Goal: Task Accomplishment & Management: Use online tool/utility

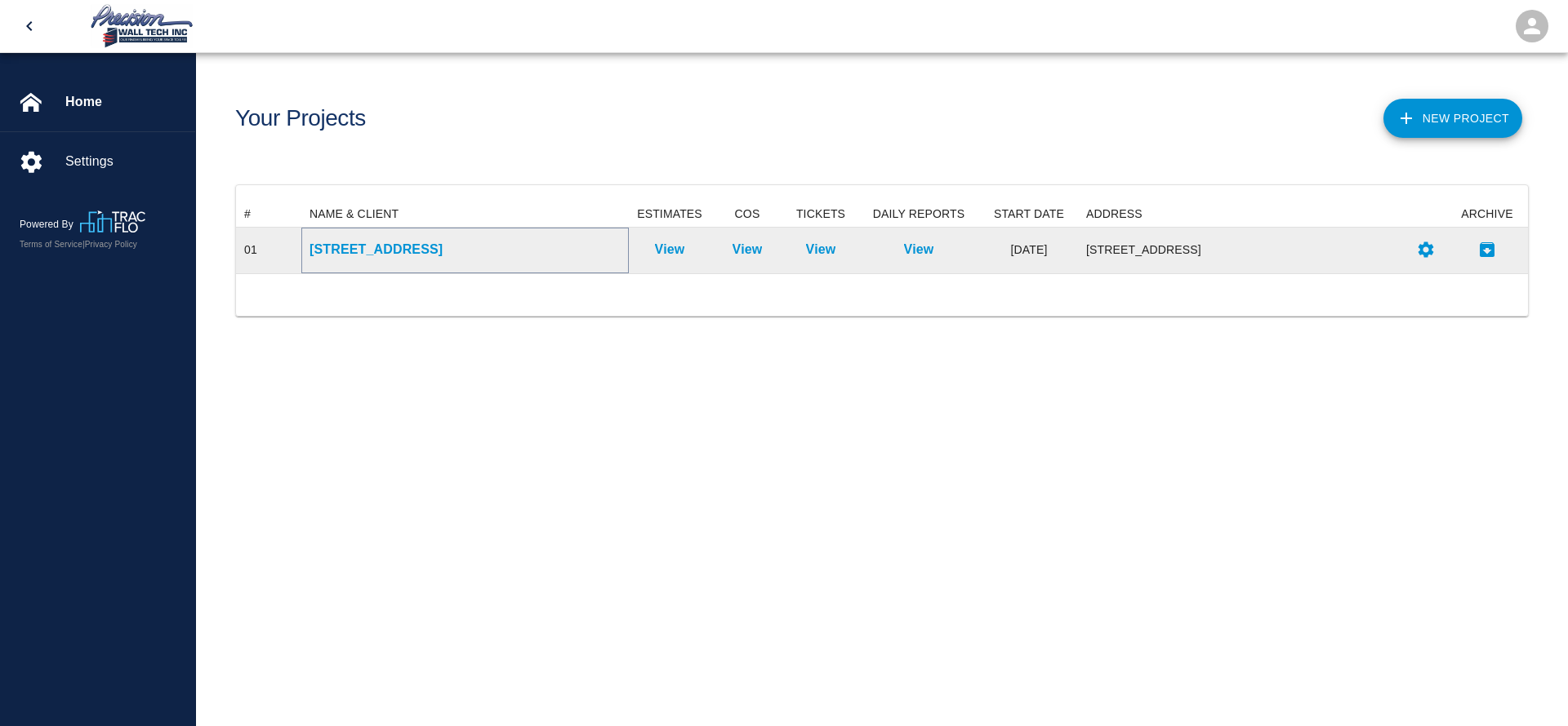
click at [415, 249] on p "[STREET_ADDRESS]" at bounding box center [465, 249] width 311 height 20
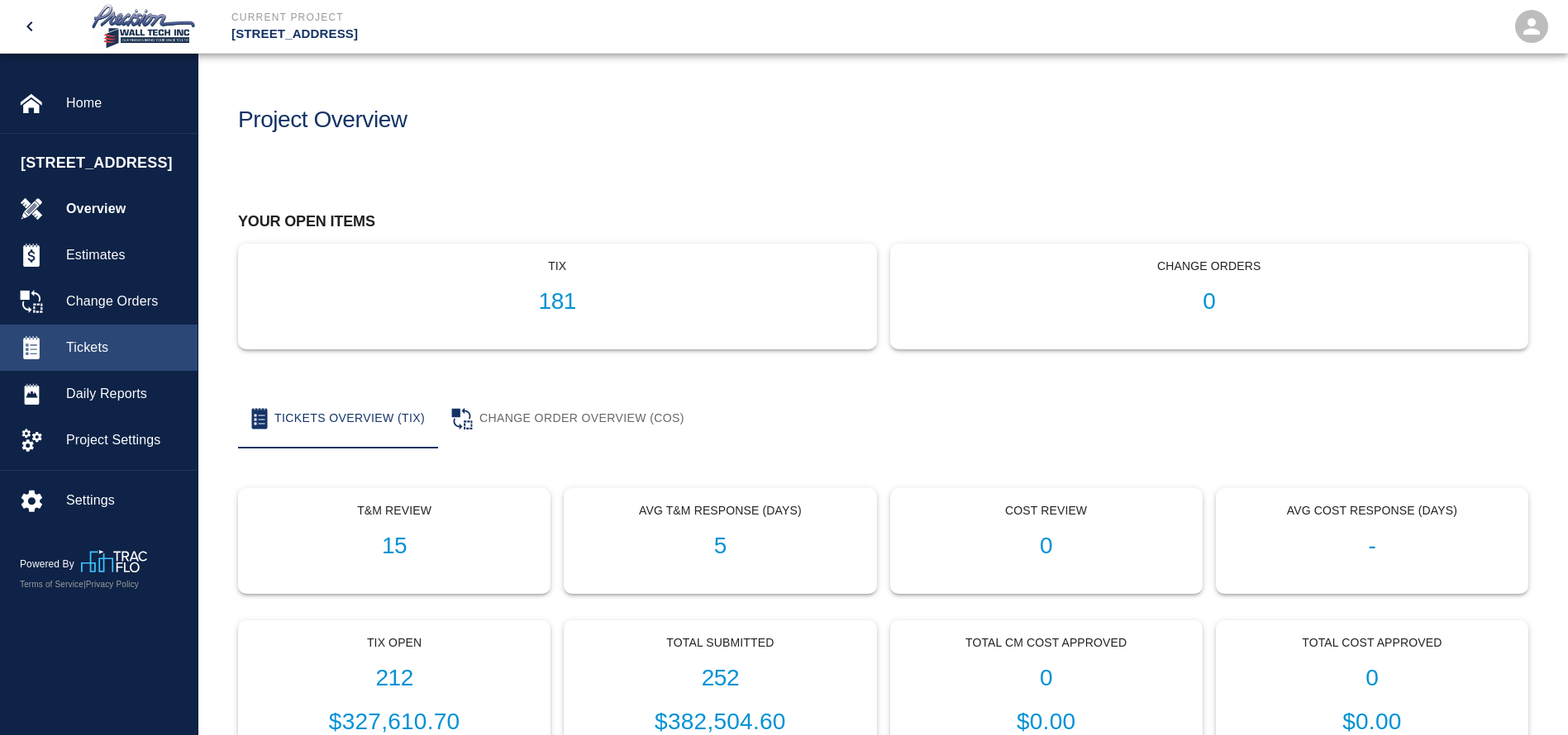
click at [142, 358] on span "Tickets" at bounding box center [125, 348] width 118 height 20
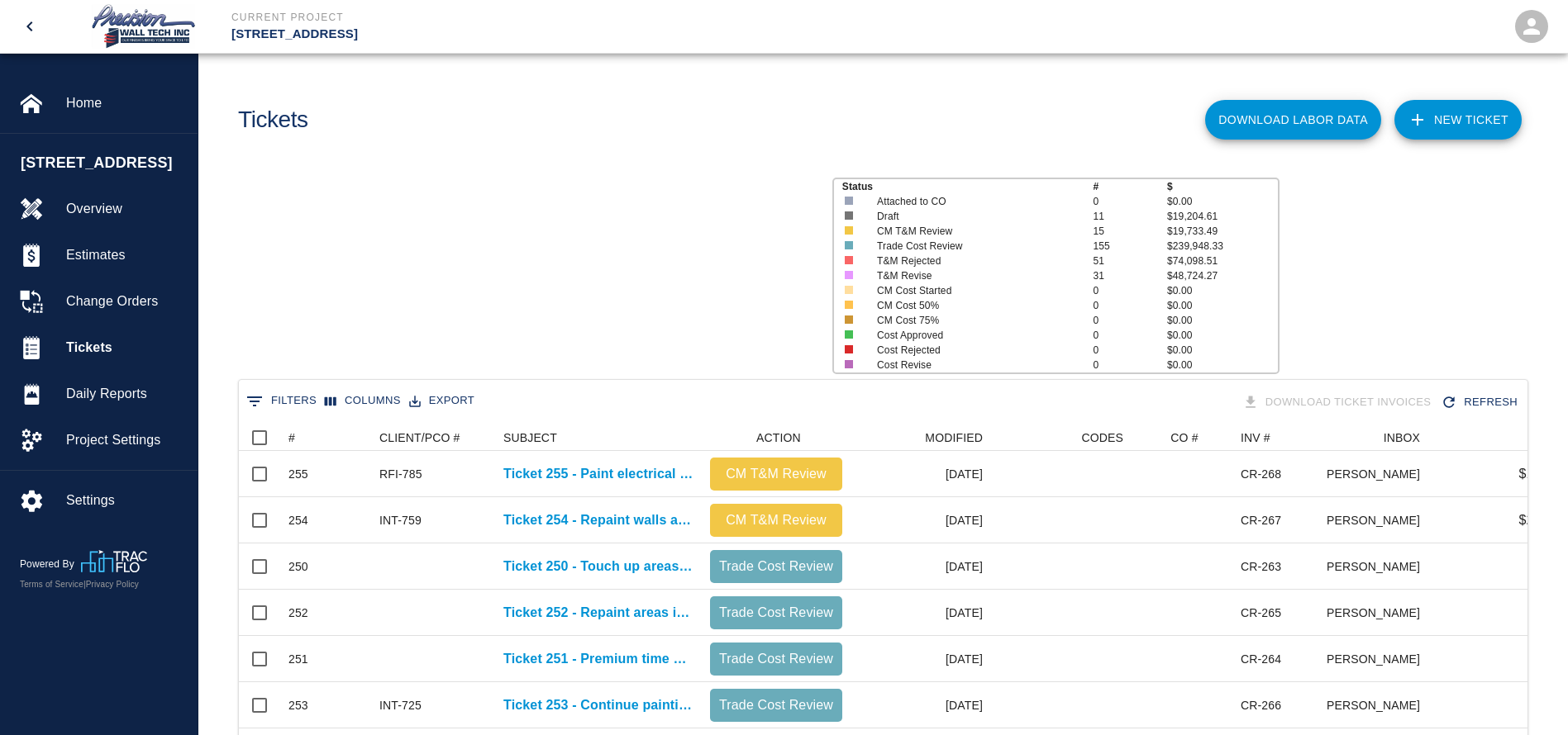
scroll to position [952, 1270]
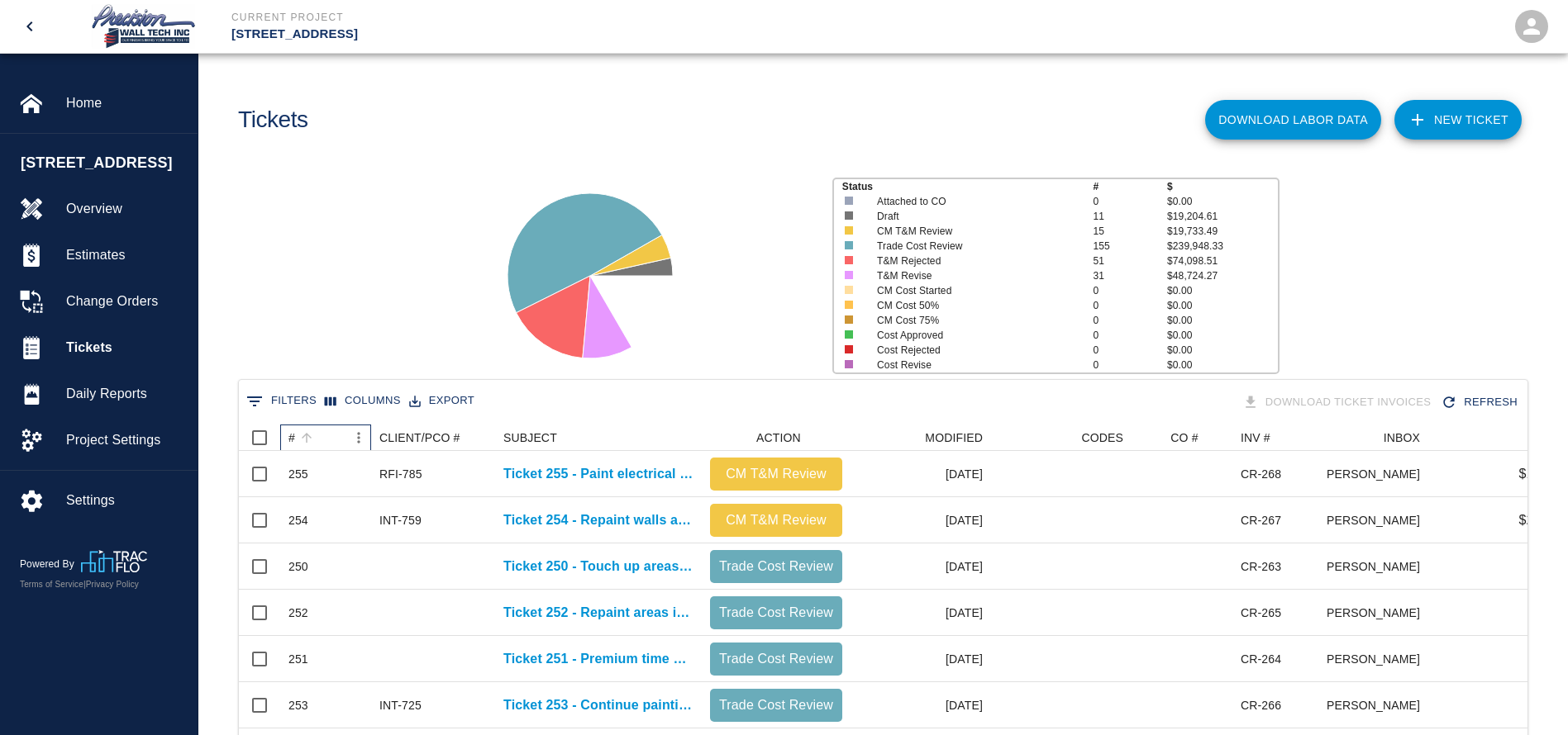
click at [340, 433] on div "#" at bounding box center [317, 438] width 58 height 27
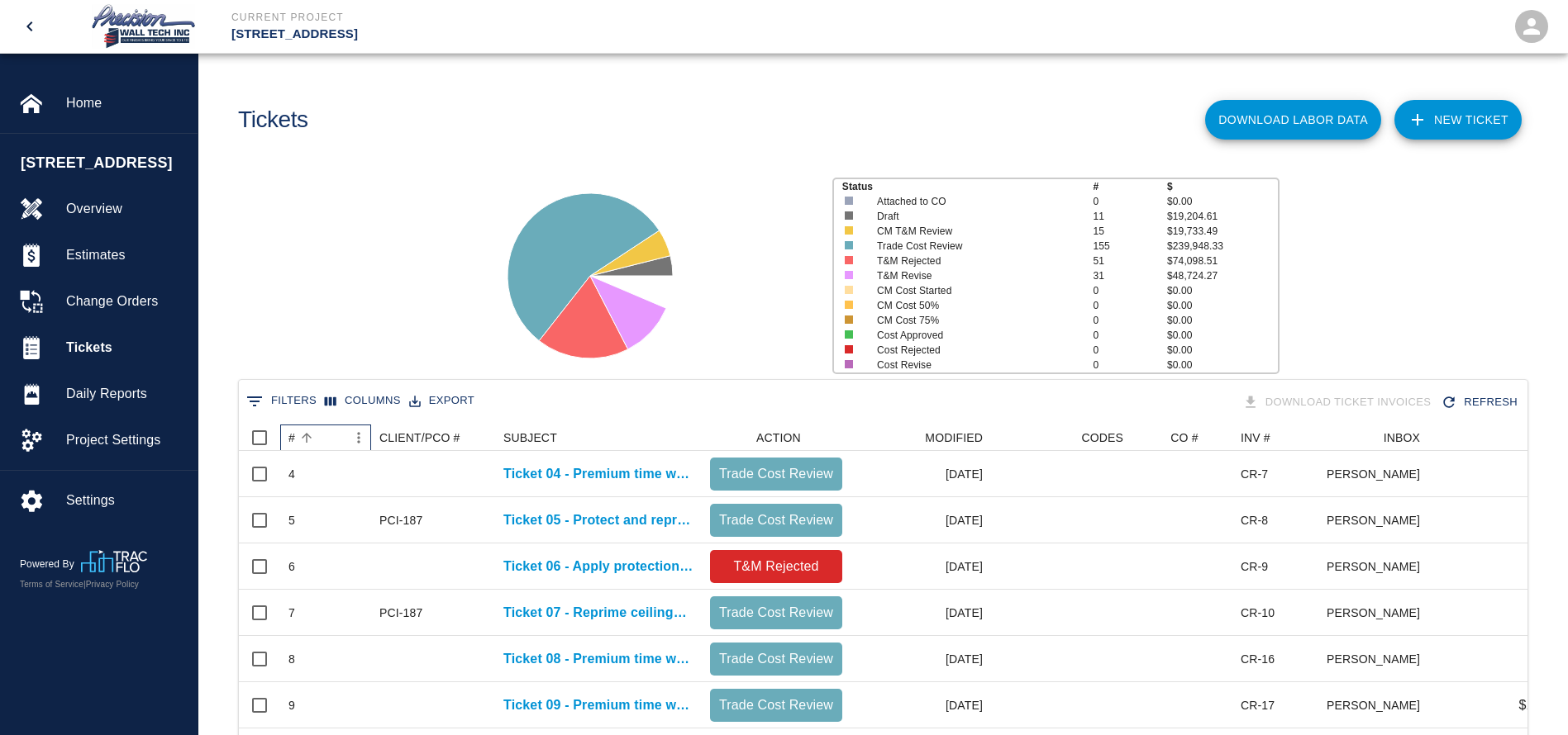
click at [340, 433] on div "#" at bounding box center [317, 438] width 58 height 27
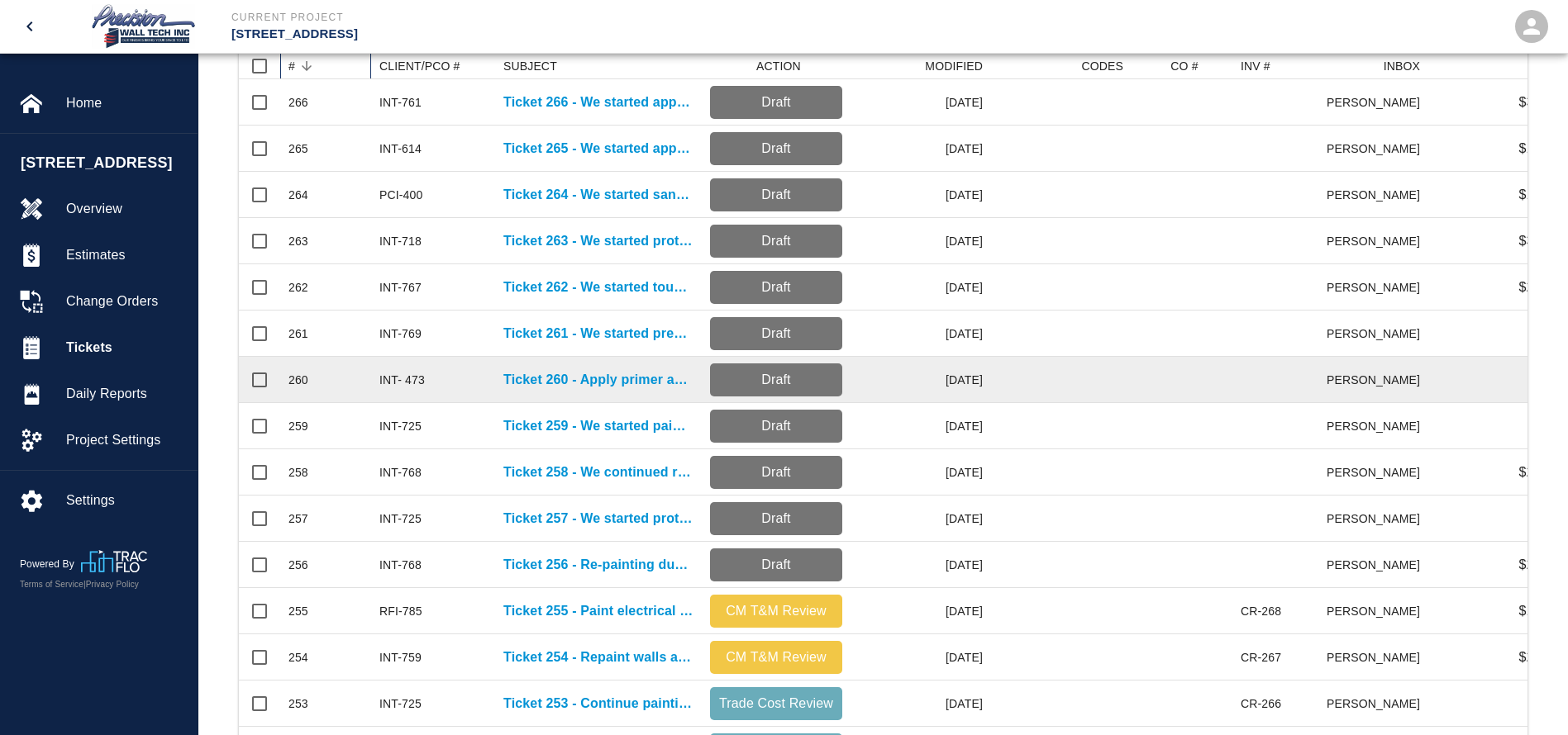
scroll to position [248, 0]
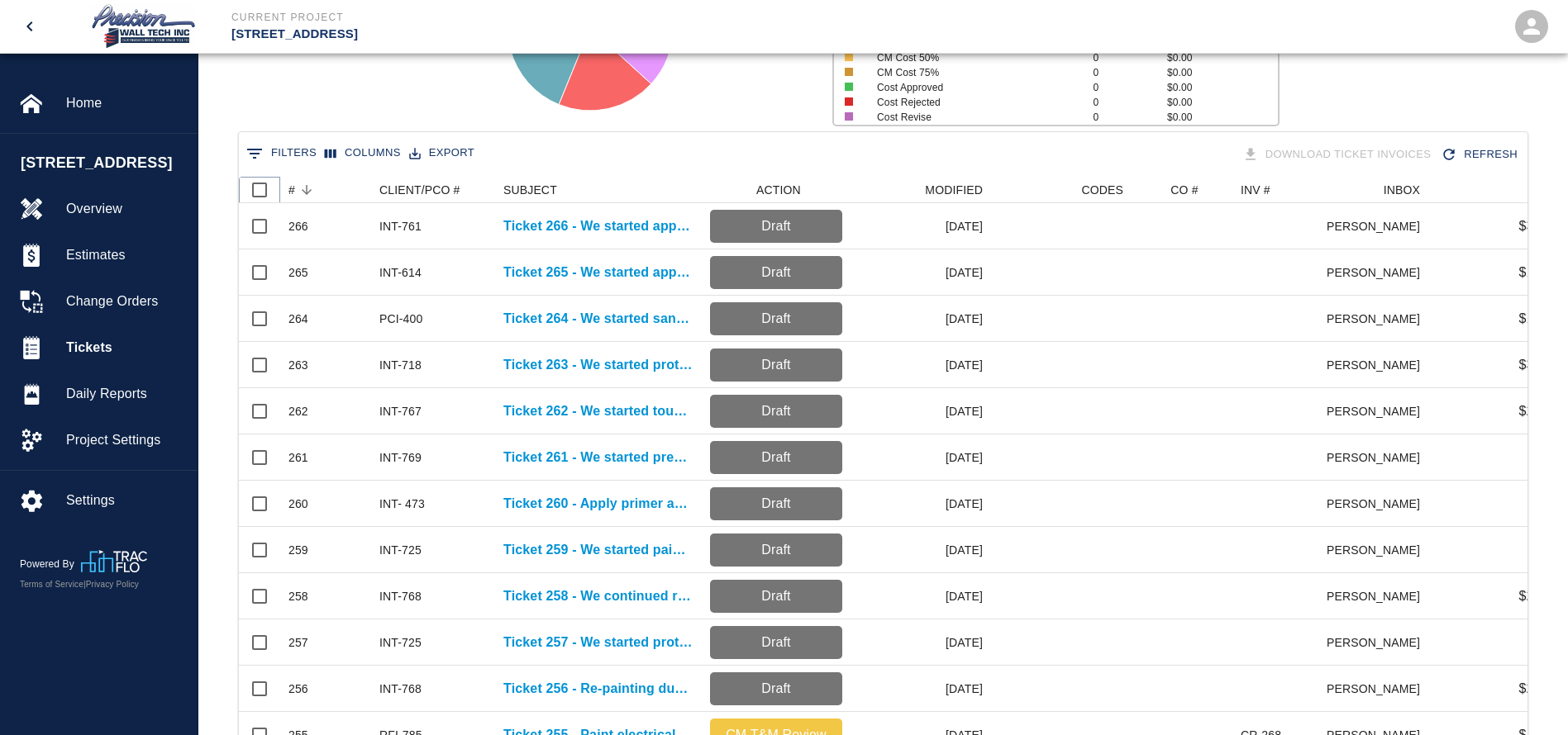
click at [255, 191] on input "Select all rows" at bounding box center [259, 190] width 35 height 35
checkbox input "true"
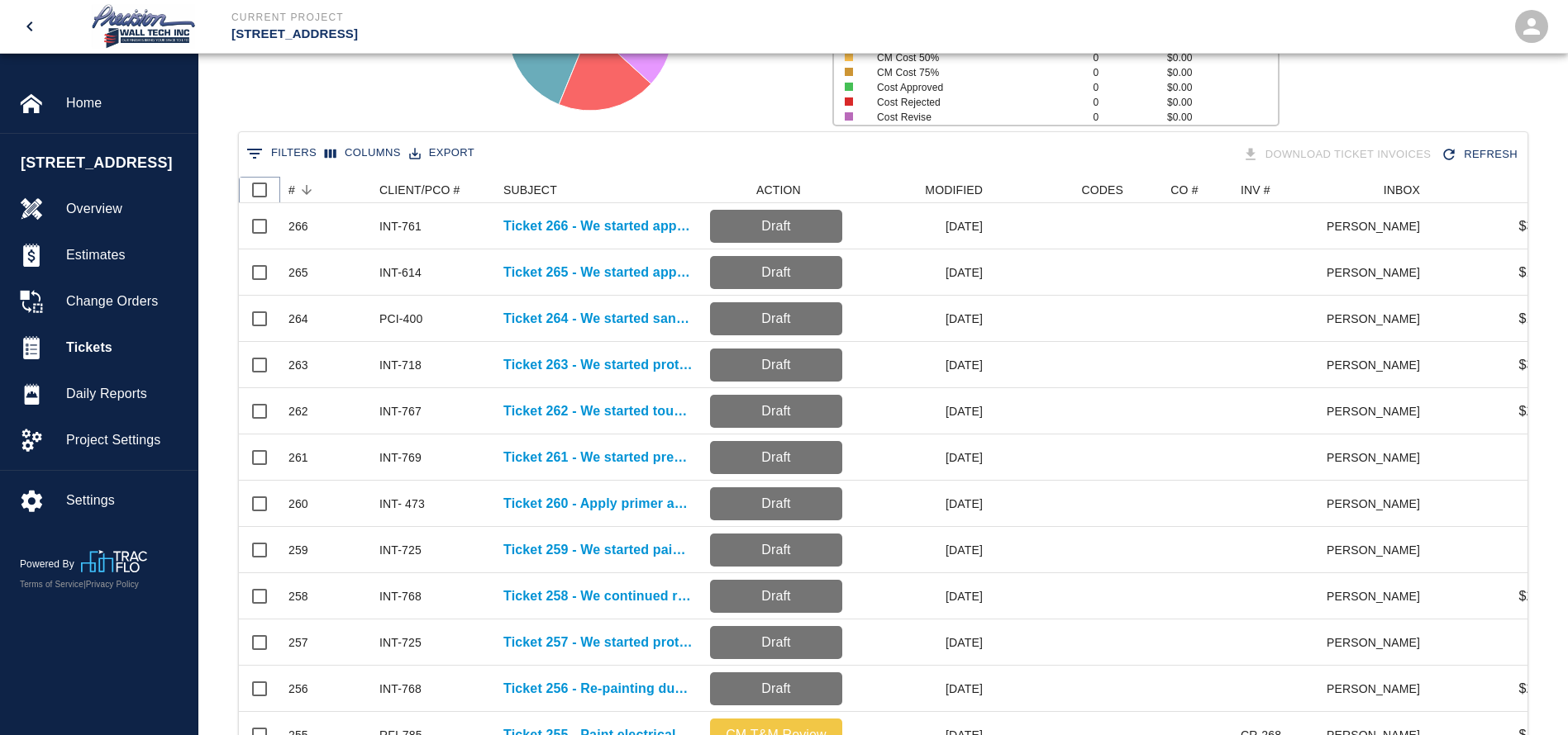
checkbox input "true"
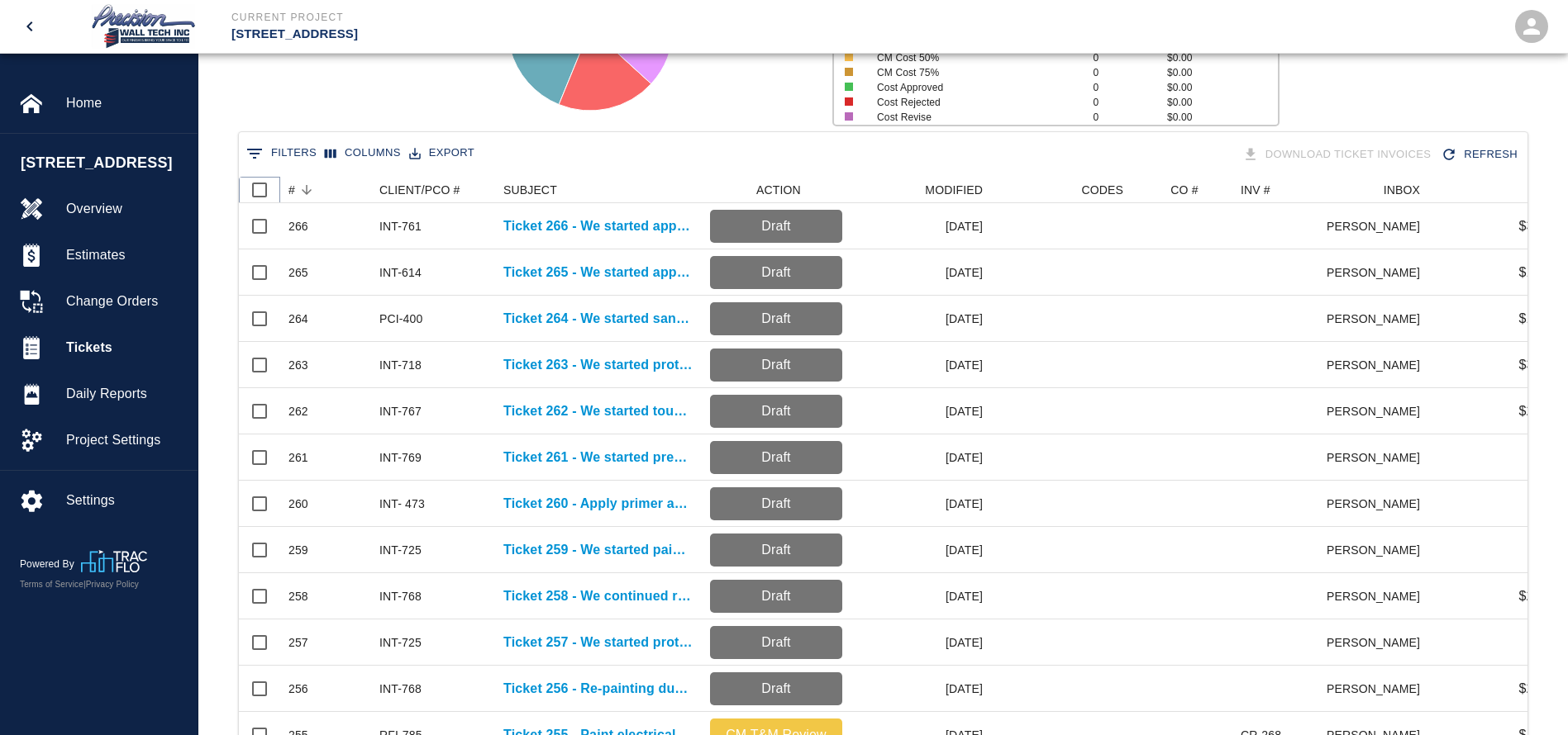
checkbox input "true"
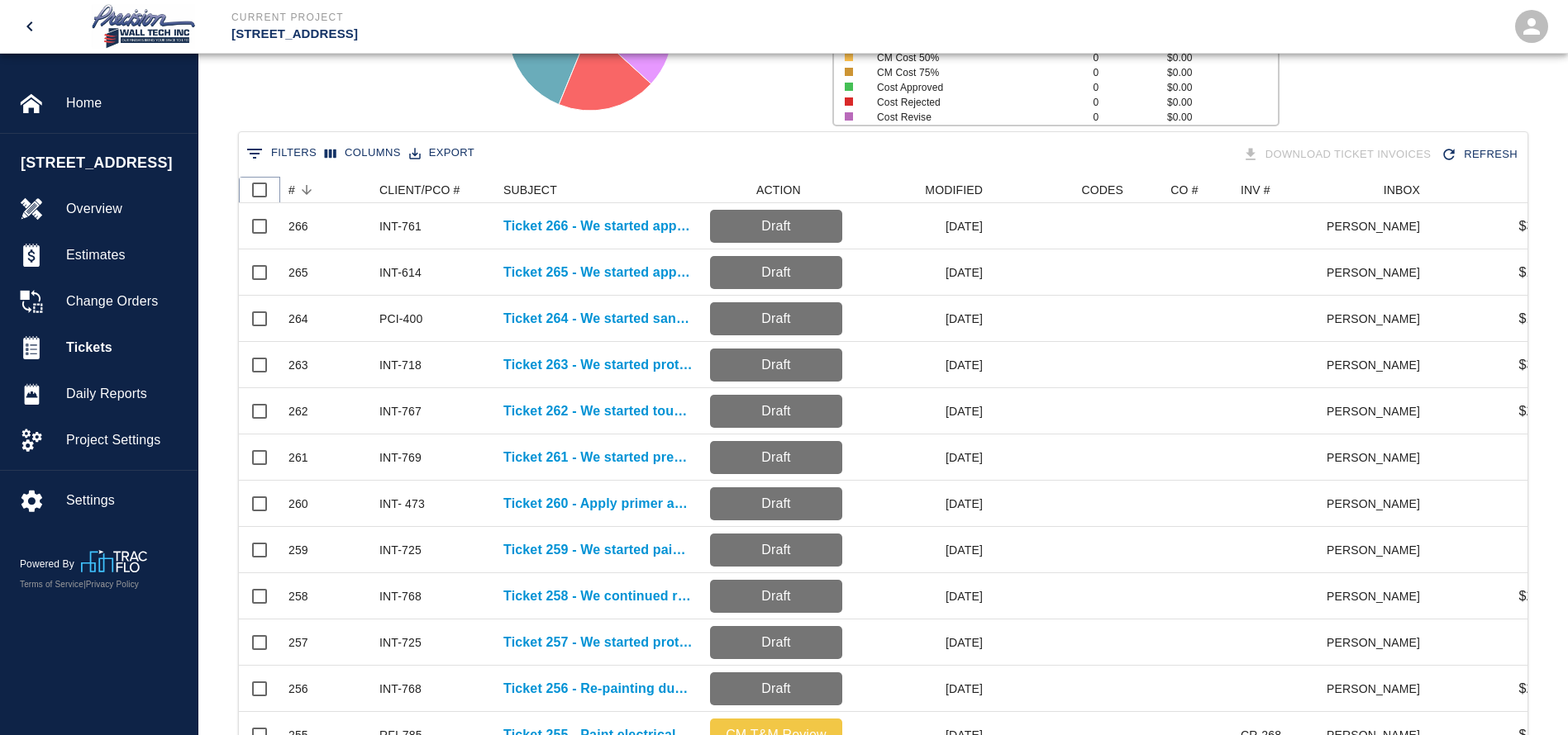
checkbox input "true"
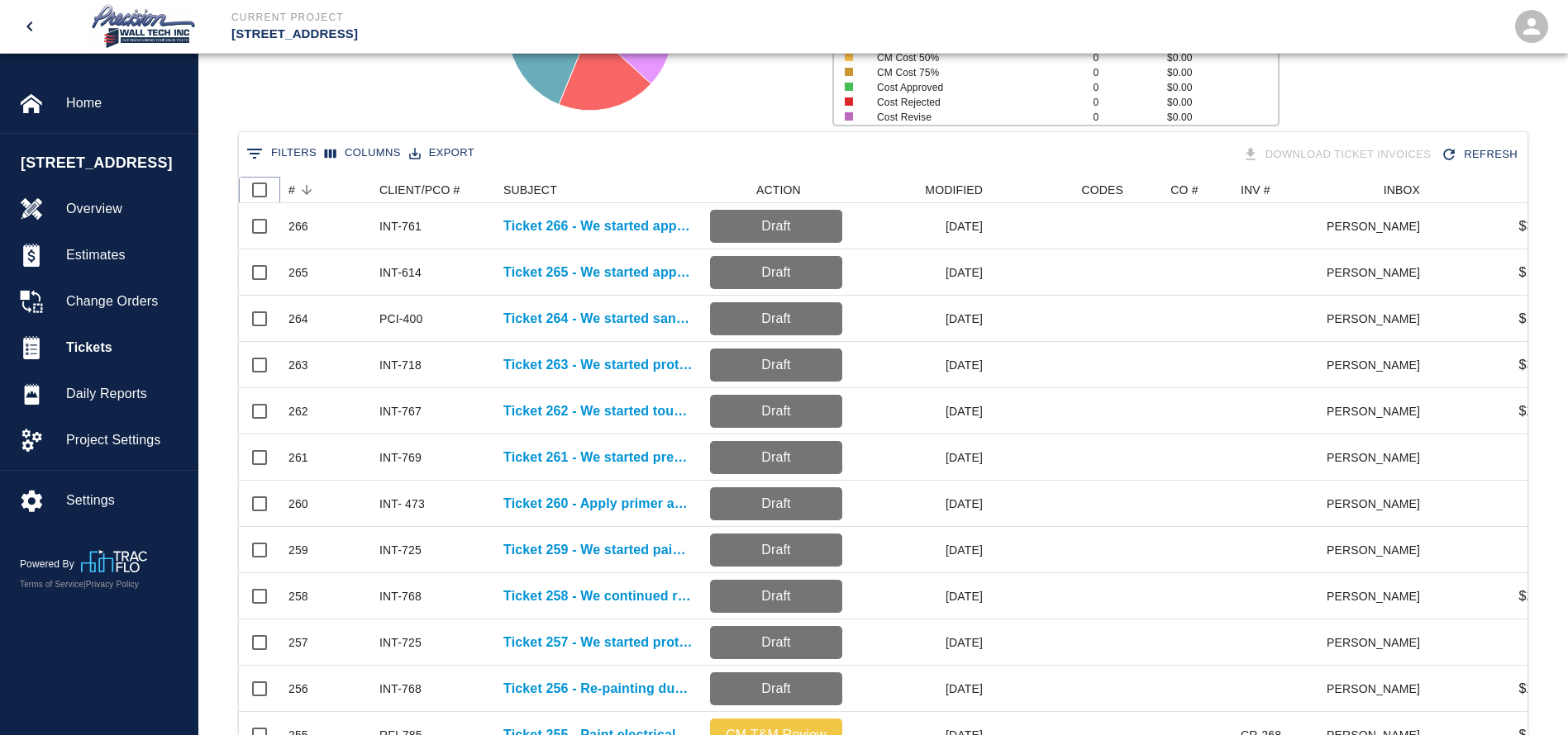
checkbox input "true"
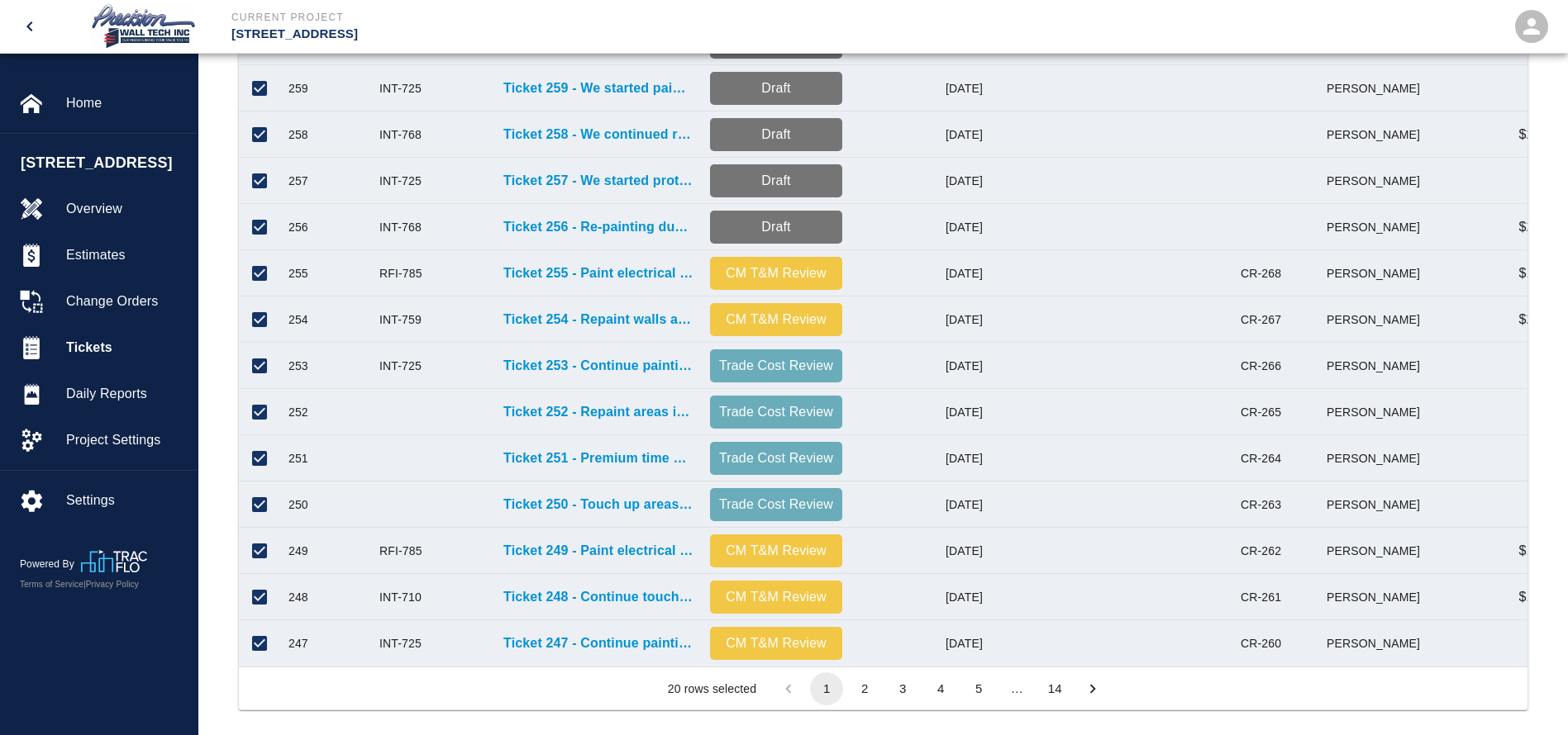
scroll to position [744, 0]
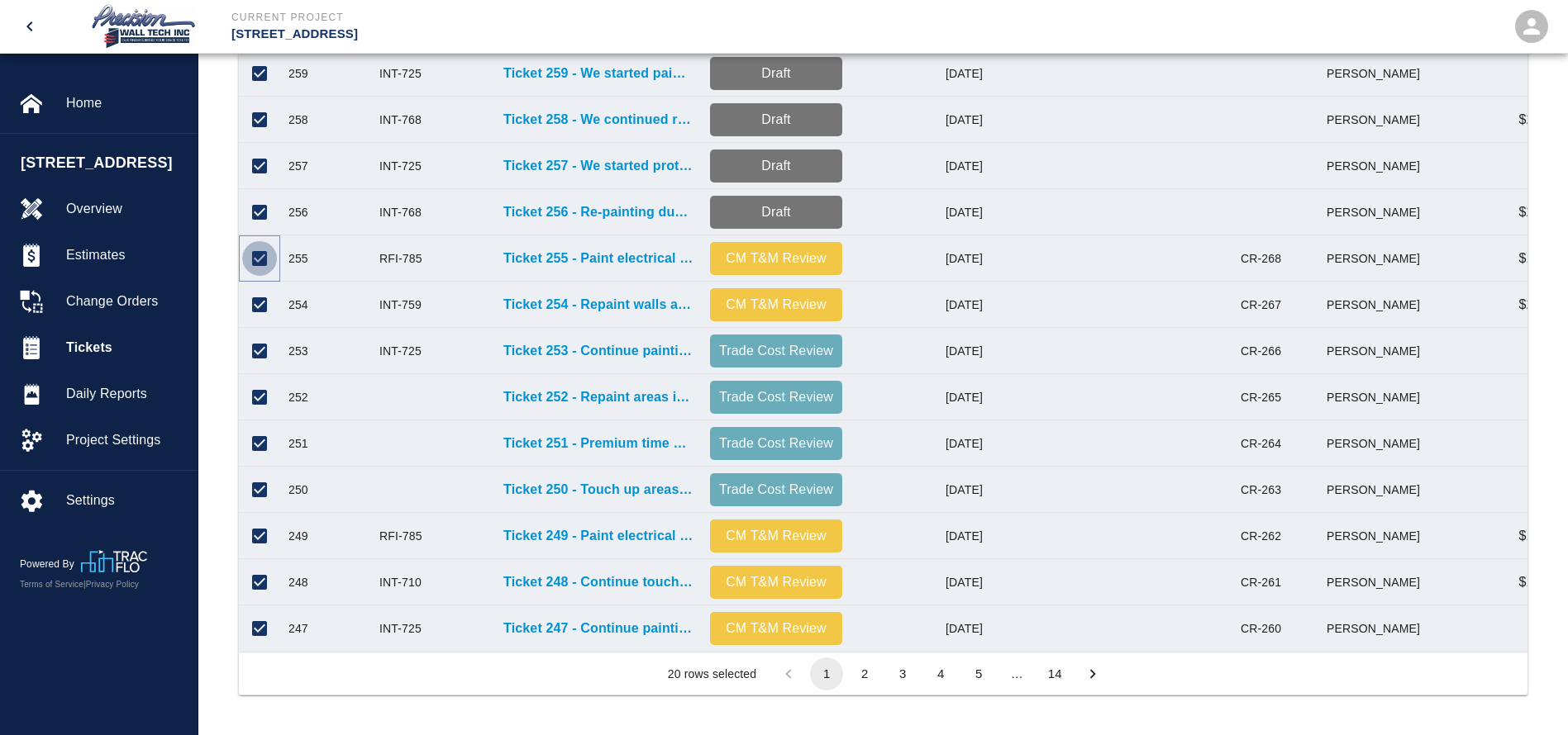
click at [254, 241] on input "Unselect row" at bounding box center [259, 259] width 35 height 35
checkbox input "false"
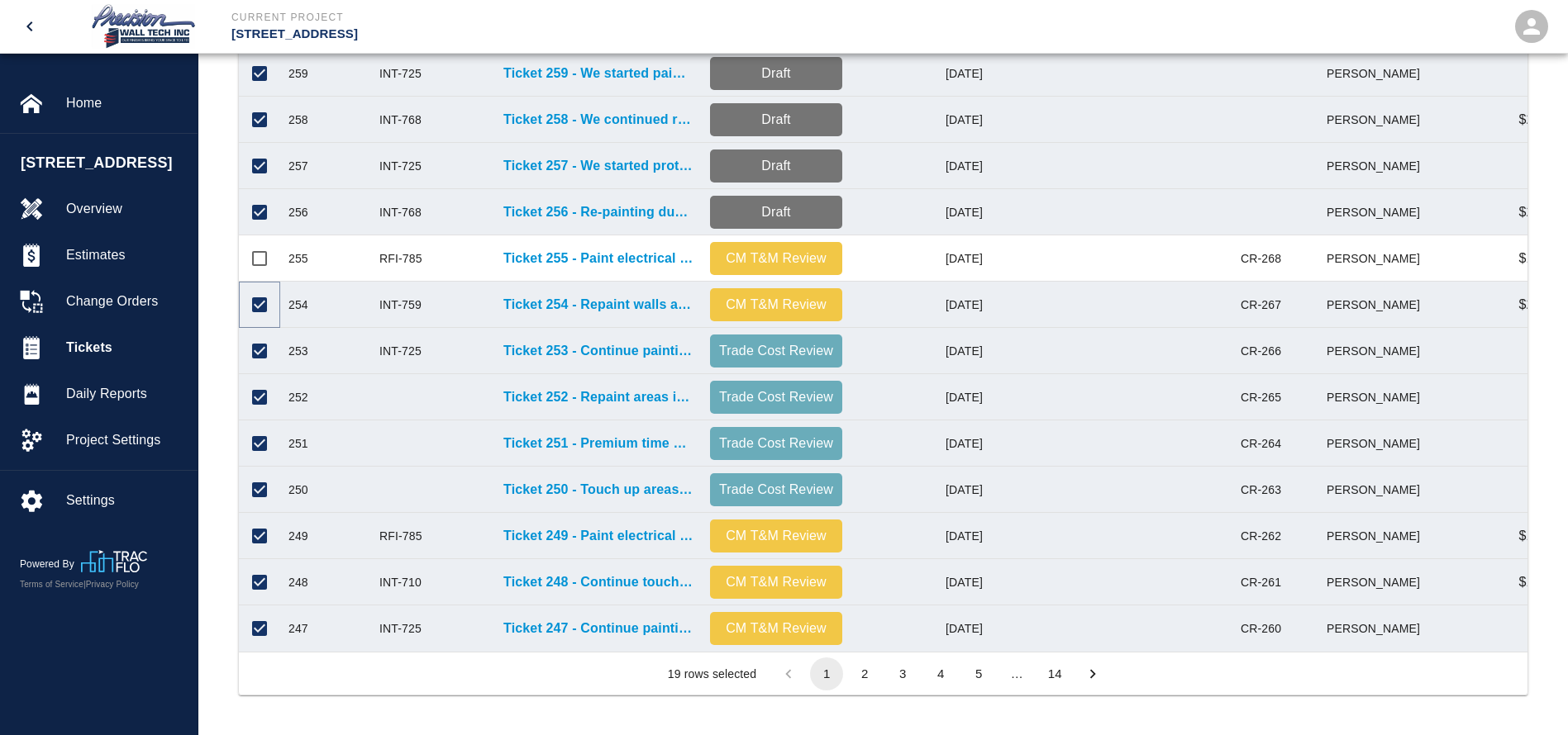
click at [265, 288] on input "Unselect row" at bounding box center [259, 305] width 35 height 35
checkbox input "false"
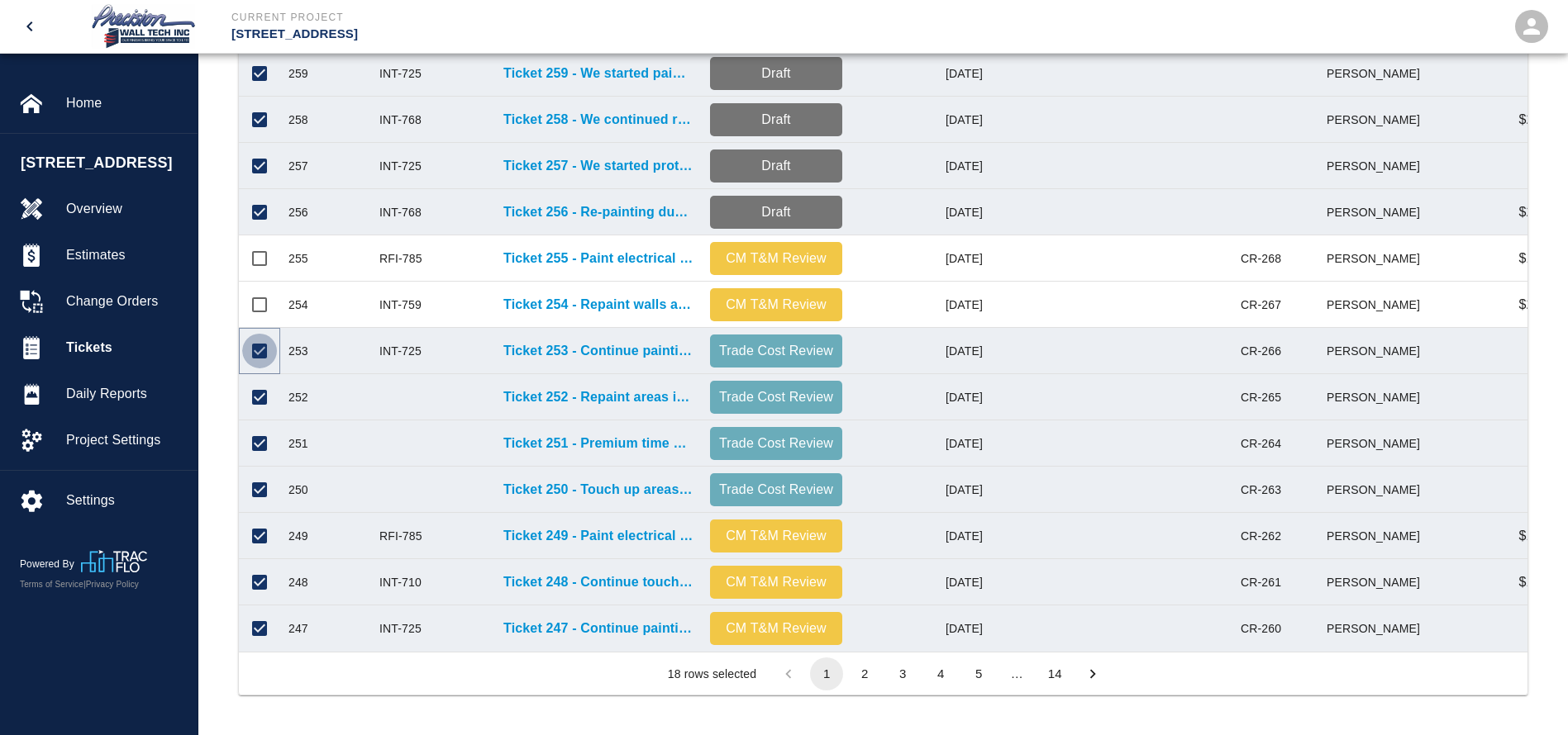
click at [259, 334] on input "Unselect row" at bounding box center [259, 351] width 35 height 35
checkbox input "false"
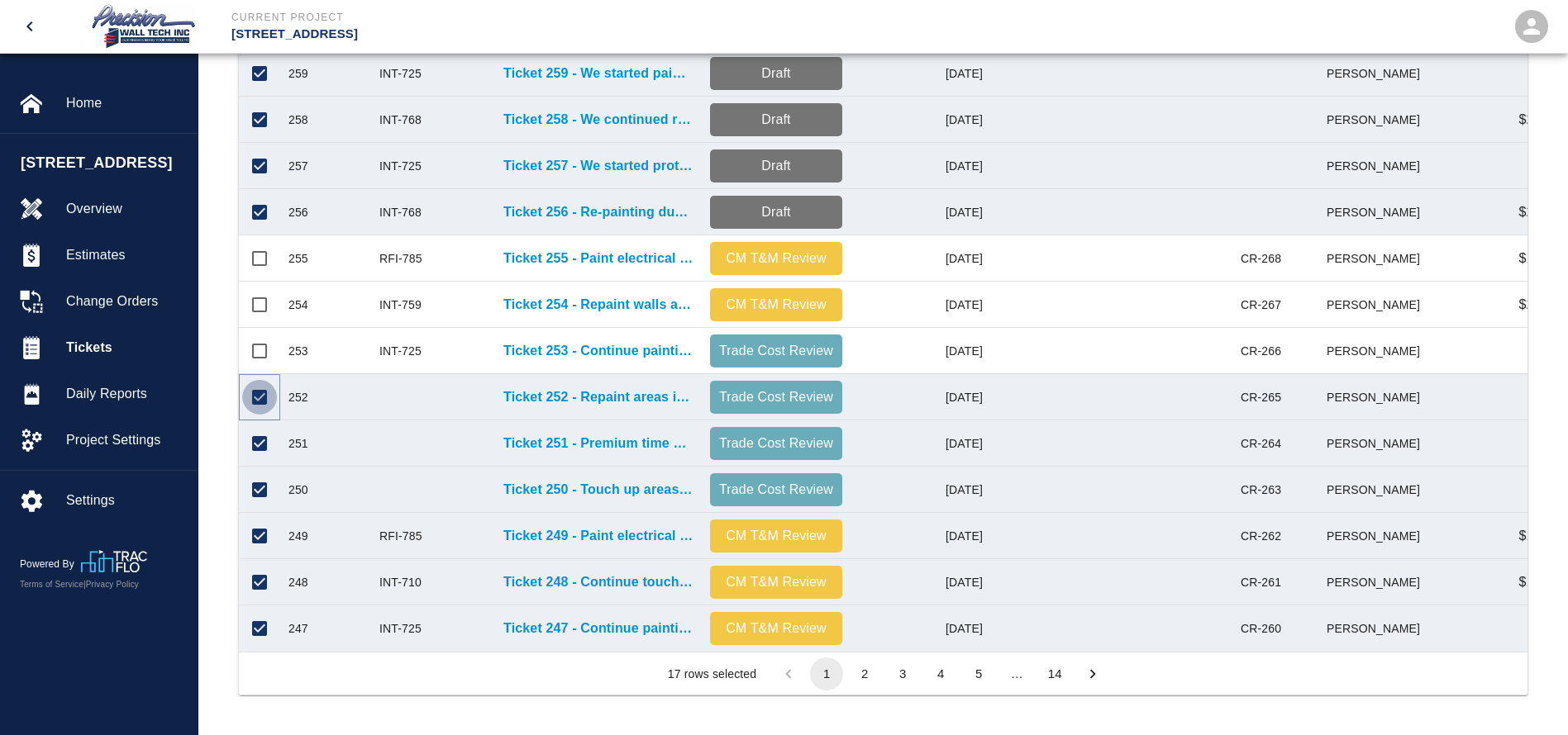
click at [260, 380] on input "Unselect row" at bounding box center [259, 398] width 35 height 35
checkbox input "false"
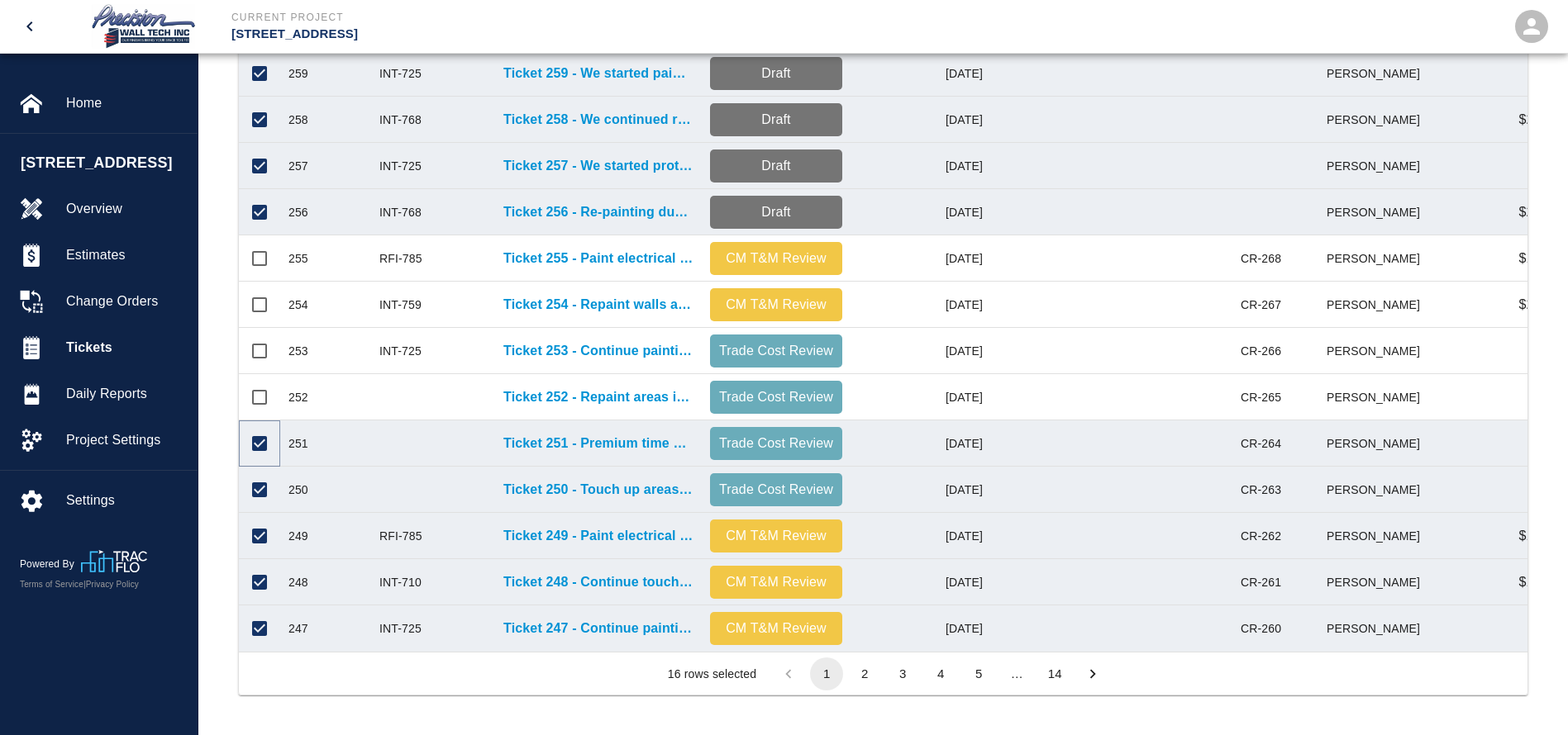
click at [261, 426] on input "Unselect row" at bounding box center [259, 444] width 35 height 35
checkbox input "false"
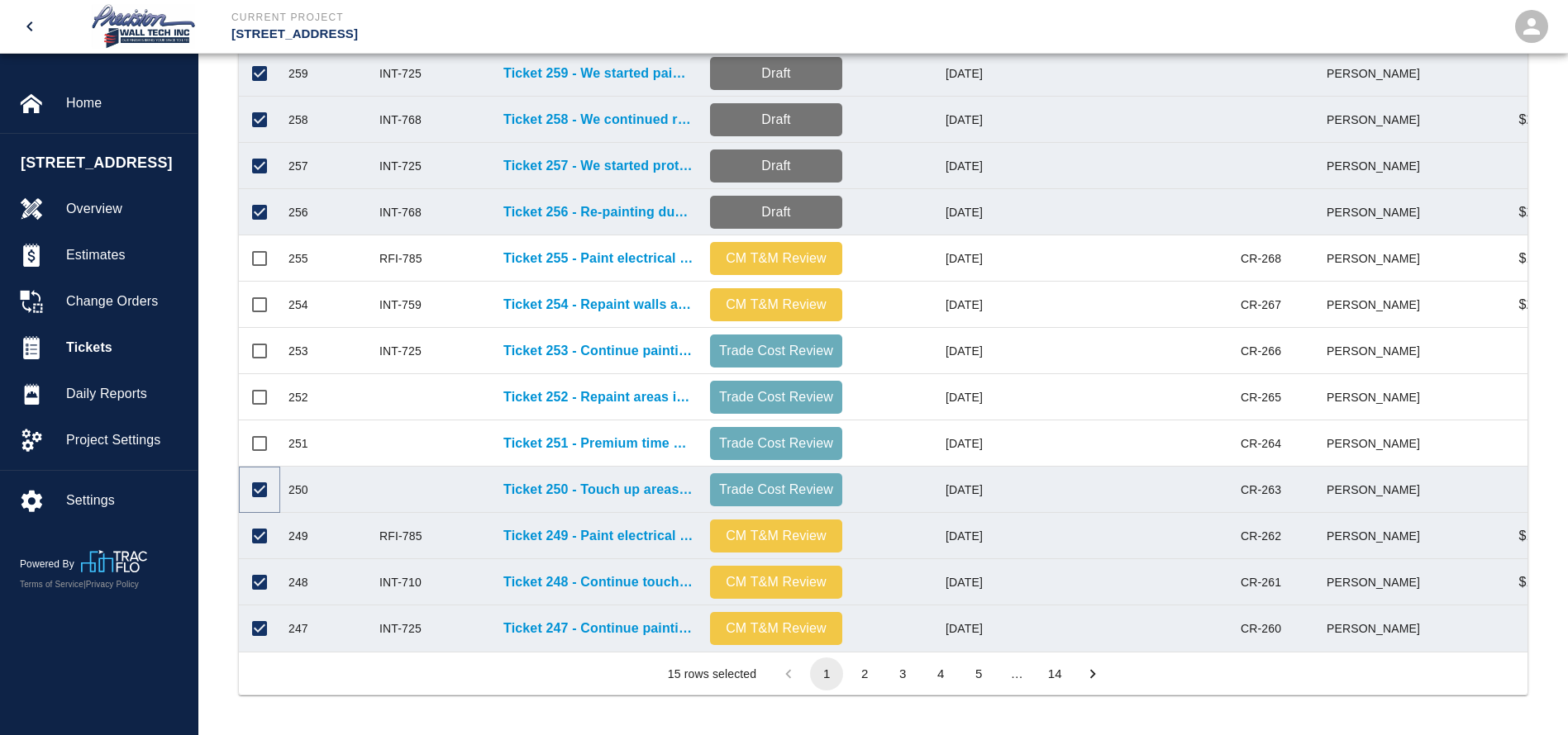
click at [258, 473] on input "Unselect row" at bounding box center [259, 490] width 35 height 35
checkbox input "false"
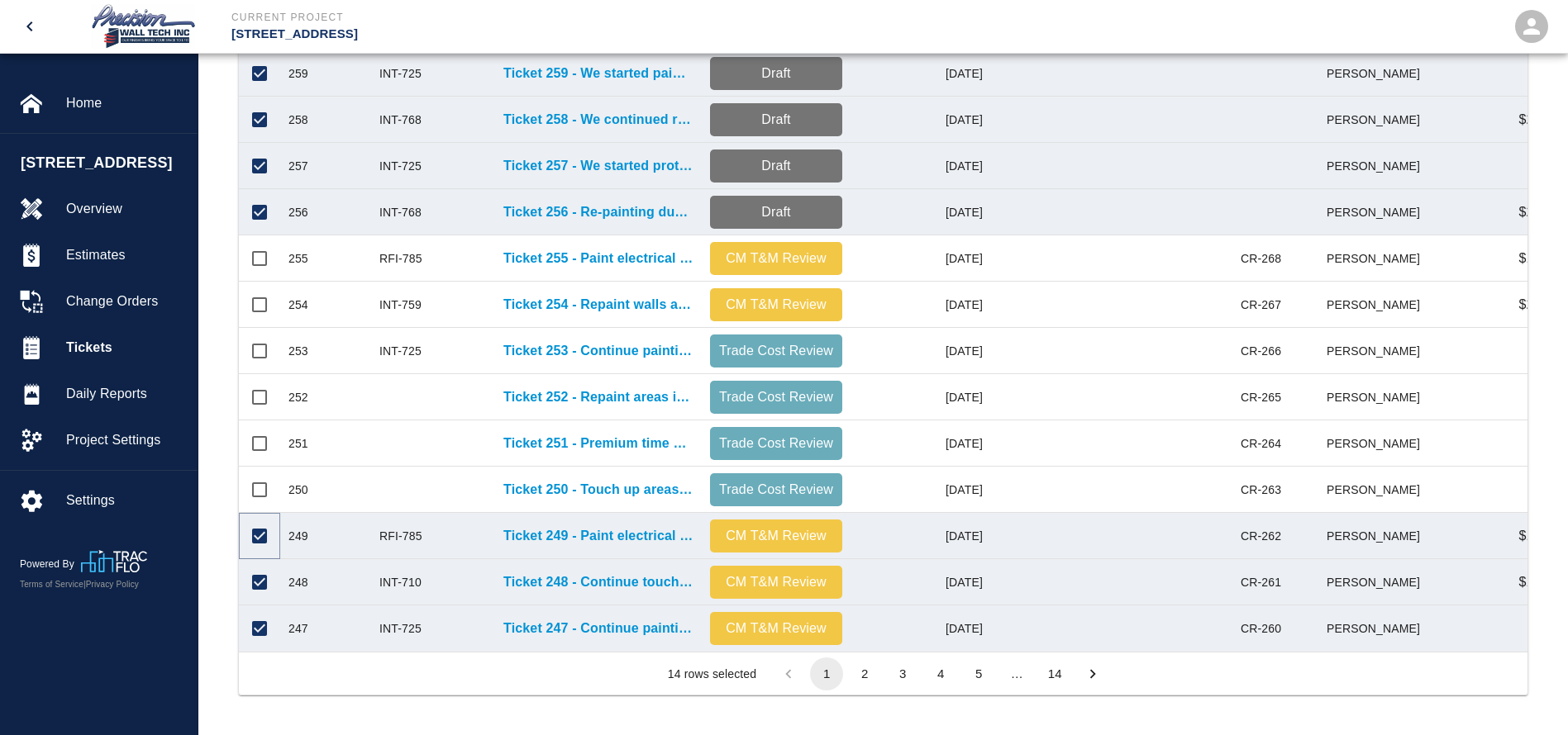
click at [260, 520] on input "Unselect row" at bounding box center [259, 536] width 35 height 35
checkbox input "false"
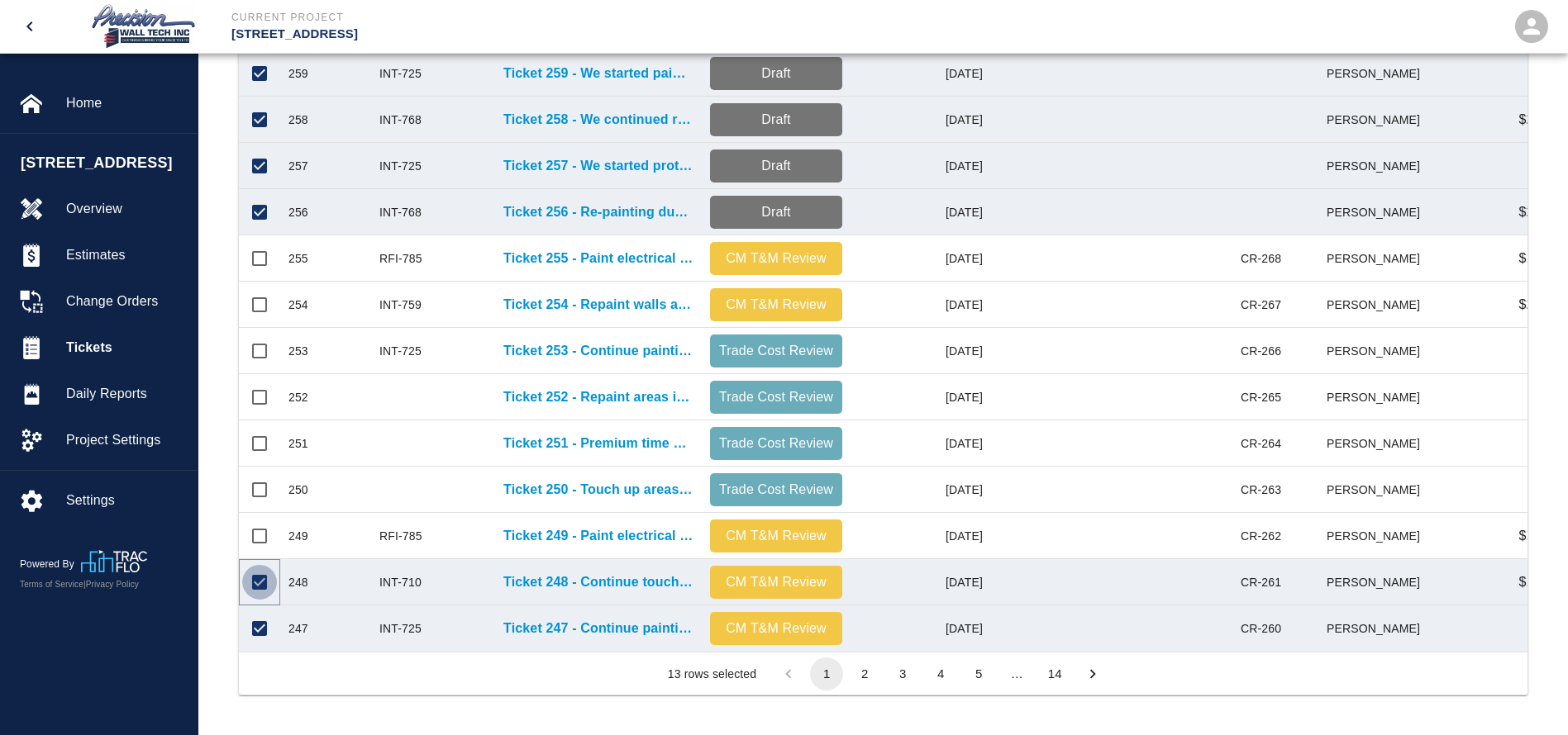
click at [260, 566] on input "Unselect row" at bounding box center [259, 583] width 35 height 35
checkbox input "false"
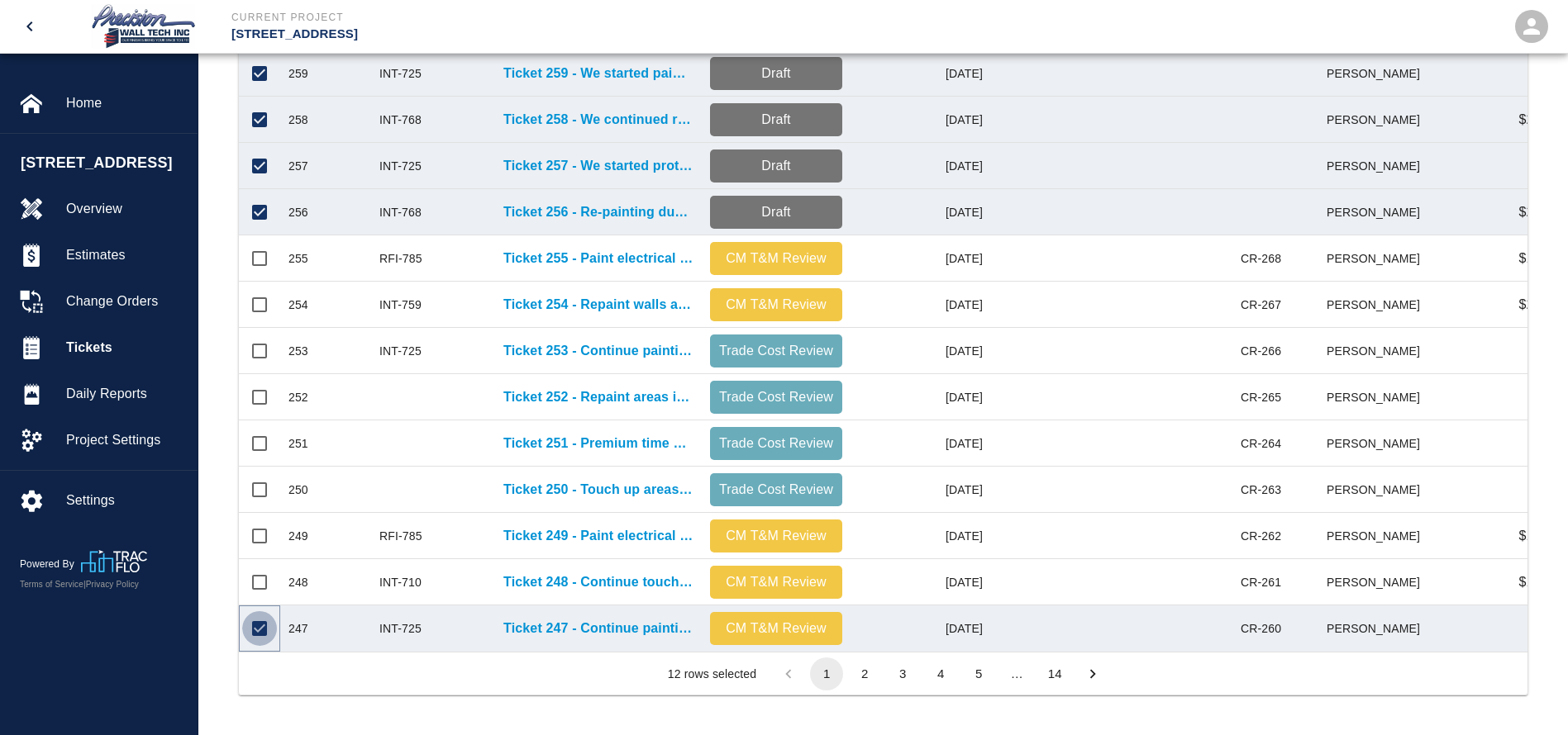
click at [256, 611] on input "Unselect row" at bounding box center [259, 629] width 35 height 35
checkbox input "false"
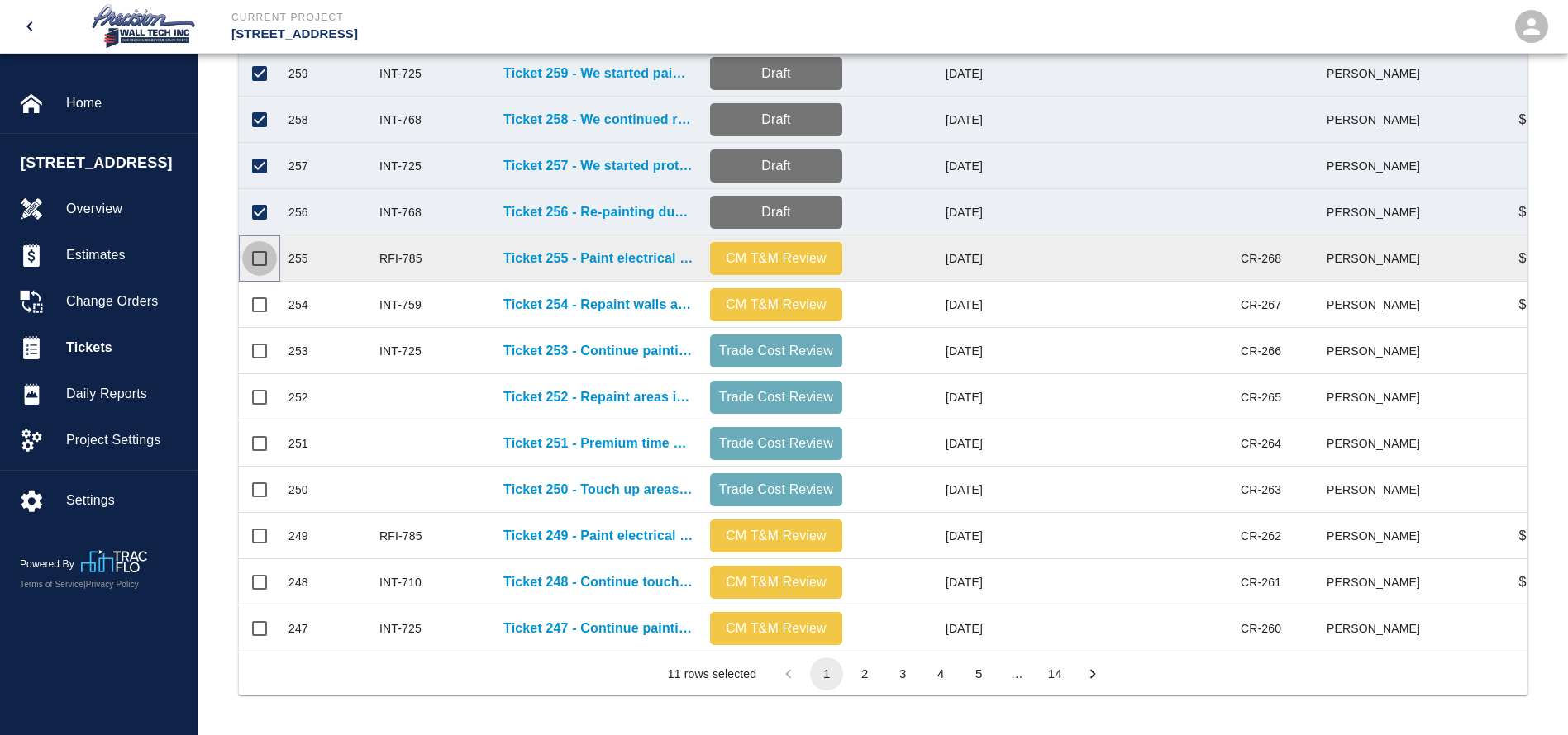
click at [261, 241] on input "Select row" at bounding box center [259, 259] width 35 height 35
checkbox input "true"
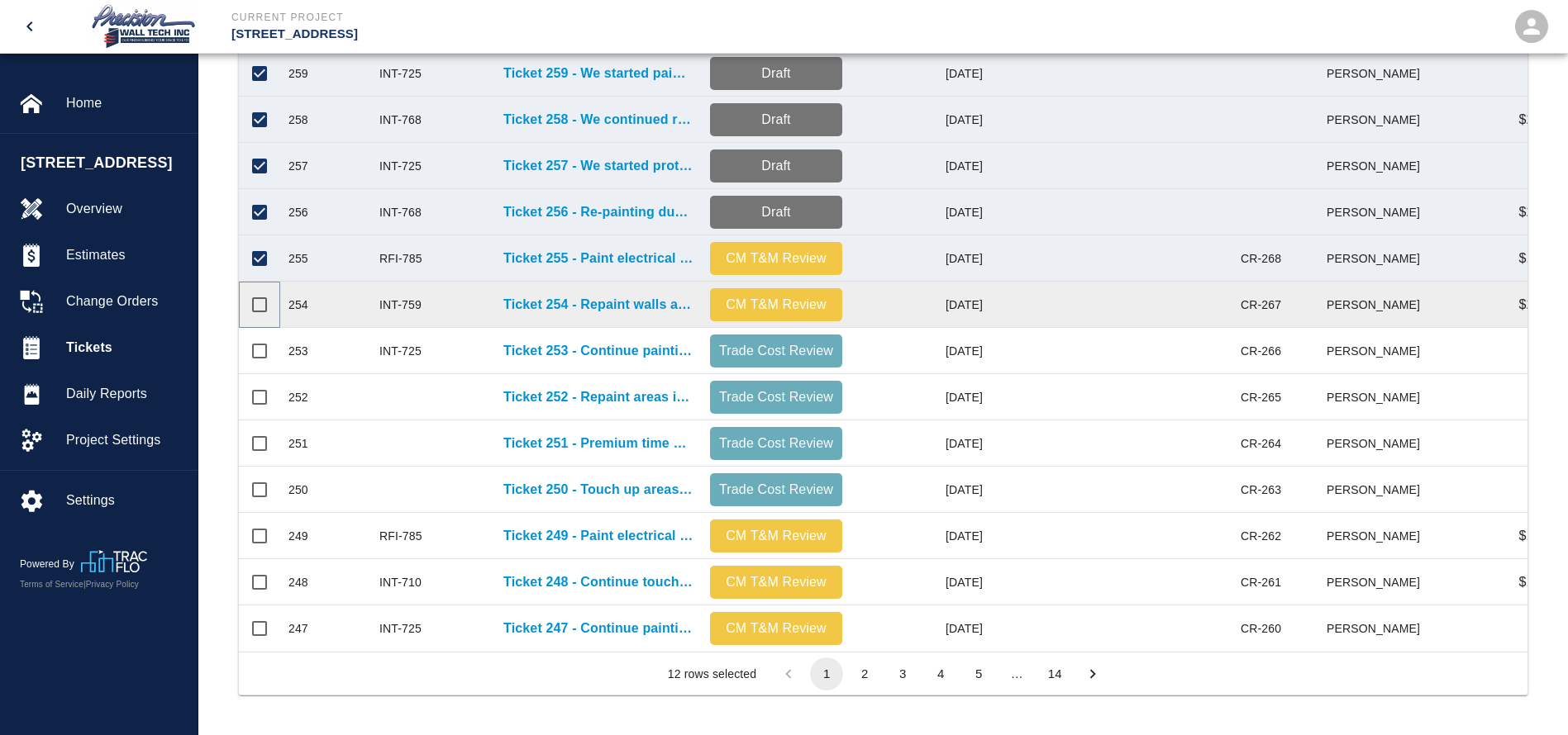
click at [266, 288] on input "Select row" at bounding box center [259, 305] width 35 height 35
checkbox input "true"
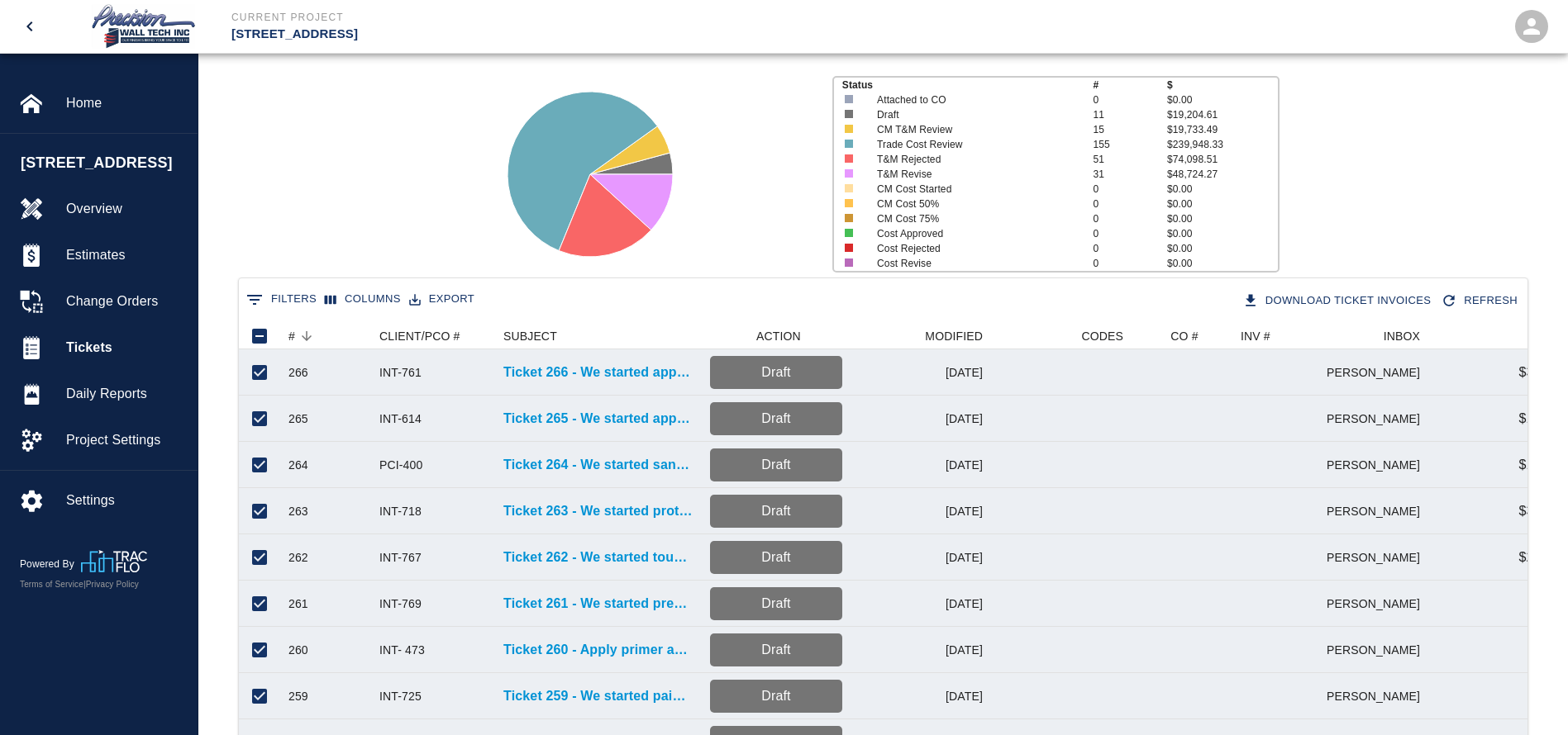
scroll to position [0, 0]
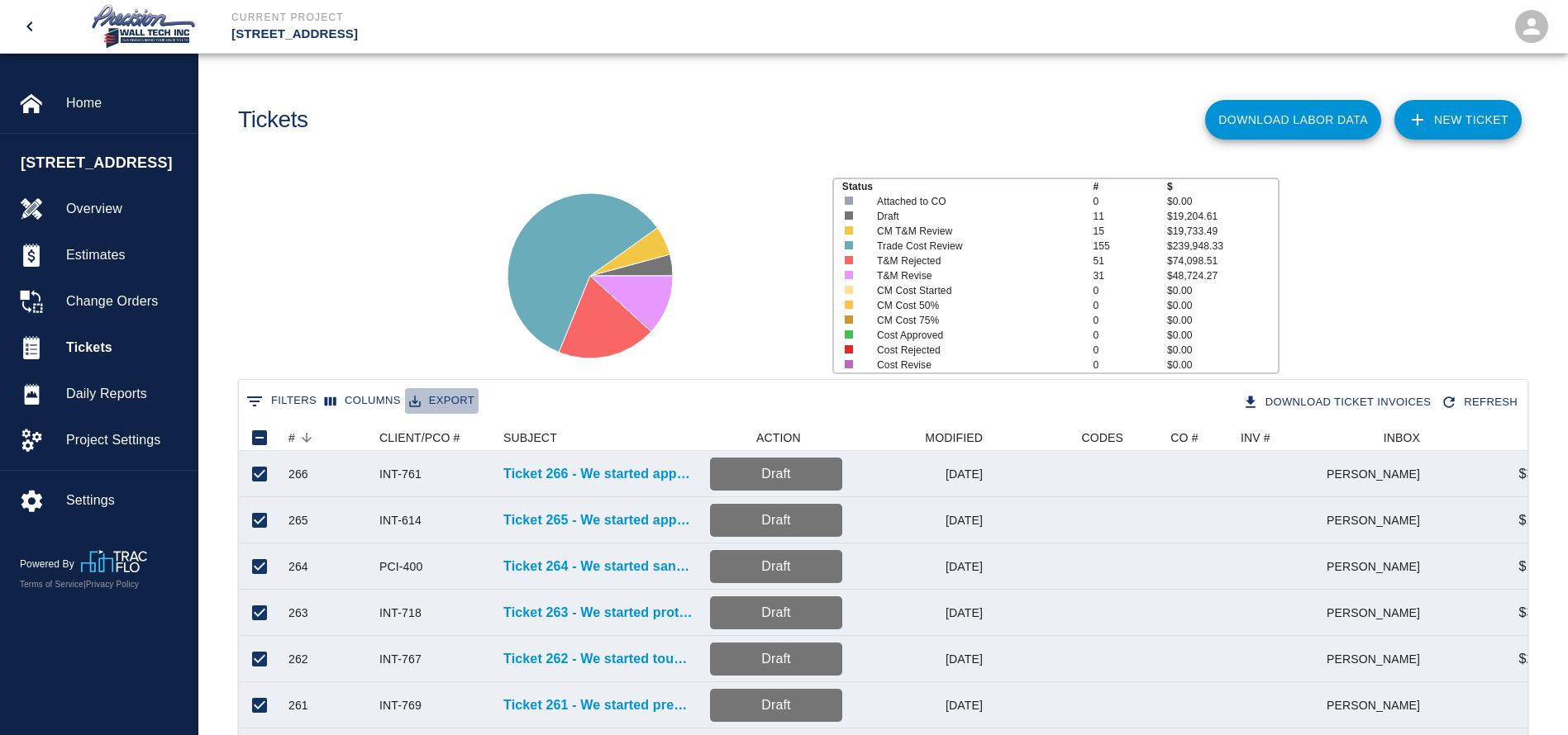
click at [432, 396] on button "Export" at bounding box center [441, 401] width 74 height 26
click at [493, 438] on li "Download as CSV" at bounding box center [472, 435] width 136 height 29
